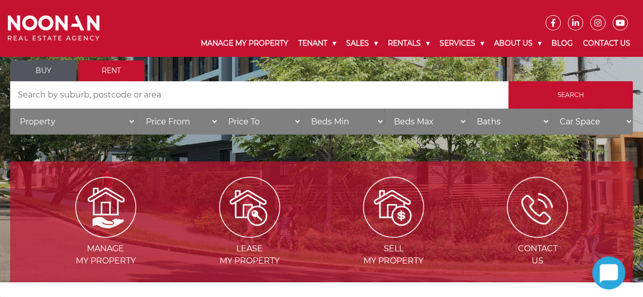
click at [155, 87] on input "Search by Address" at bounding box center [259, 94] width 498 height 27
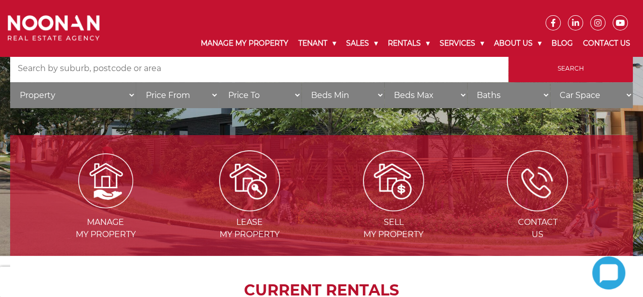
scroll to position [73, 0]
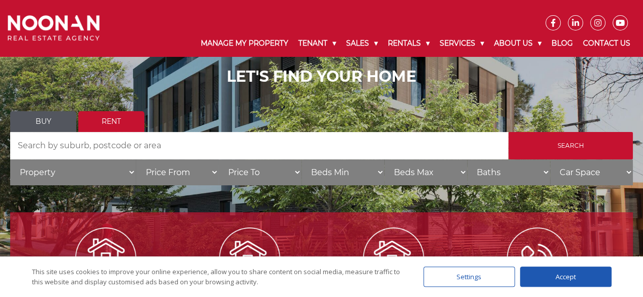
click at [48, 176] on select "Property House Unit Apartment Other Villa Duplex Semi-detached Townhouse Terrac…" at bounding box center [73, 173] width 126 height 26
select select "Apartment"
click at [10, 160] on select "Property House Unit Apartment Other Villa Duplex Semi-detached Townhouse Terrac…" at bounding box center [73, 173] width 126 height 26
click at [129, 150] on input "Search by Address" at bounding box center [259, 145] width 498 height 27
type input "[GEOGRAPHIC_DATA]"
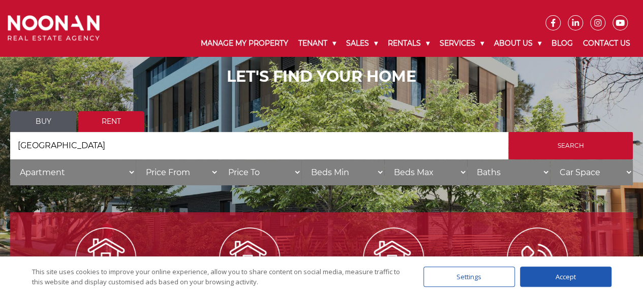
click at [508, 132] on input "Search" at bounding box center [570, 145] width 124 height 27
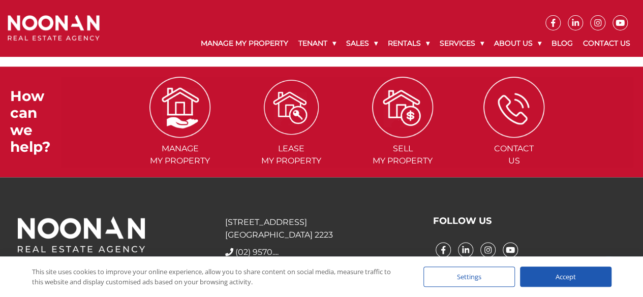
scroll to position [407, 0]
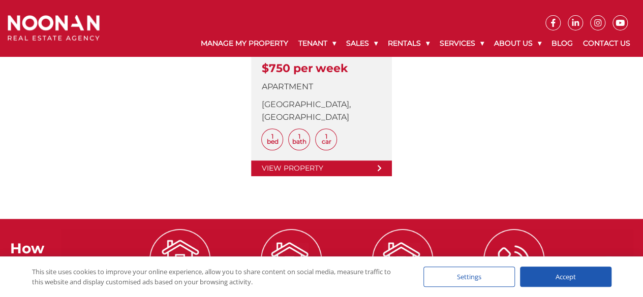
click at [346, 168] on link at bounding box center [321, 63] width 140 height 226
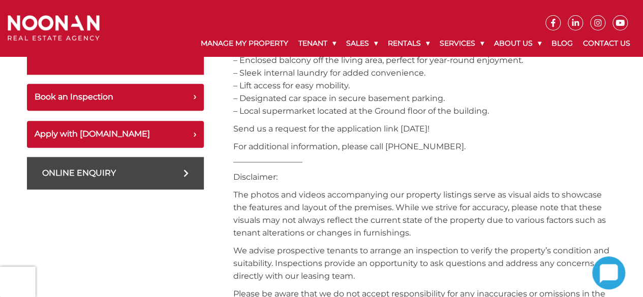
scroll to position [609, 0]
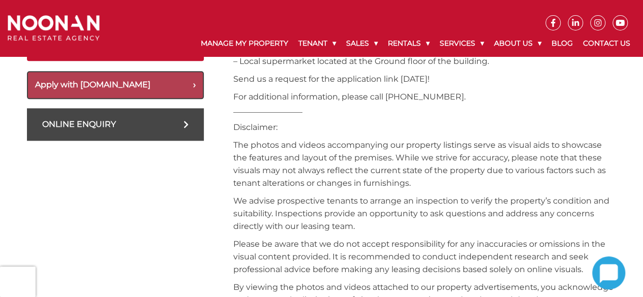
click at [153, 92] on button "Apply with Snug.com" at bounding box center [115, 85] width 177 height 28
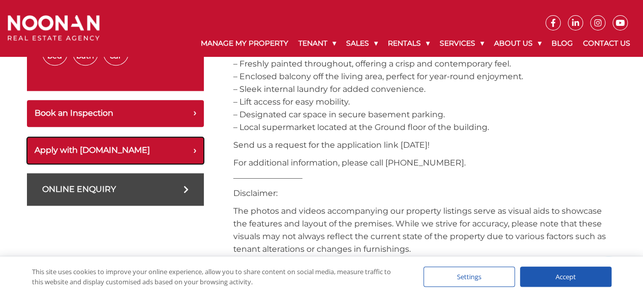
scroll to position [558, 0]
